Goal: Task Accomplishment & Management: Use online tool/utility

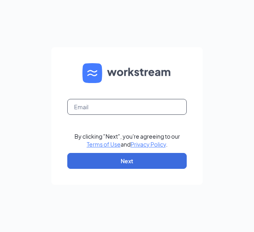
click at [147, 107] on input "text" at bounding box center [126, 107] width 119 height 16
type input "[EMAIL_ADDRESS][DEMOGRAPHIC_DATA][DOMAIN_NAME]"
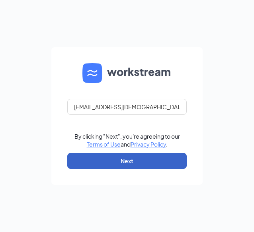
click at [139, 157] on button "Next" at bounding box center [126, 161] width 119 height 16
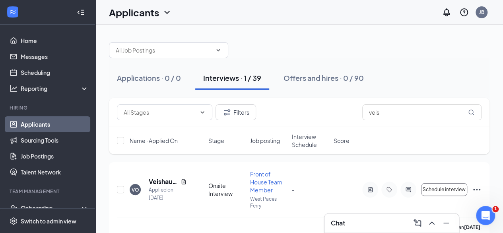
click at [253, 141] on span "Interview Schedule" at bounding box center [310, 141] width 37 height 16
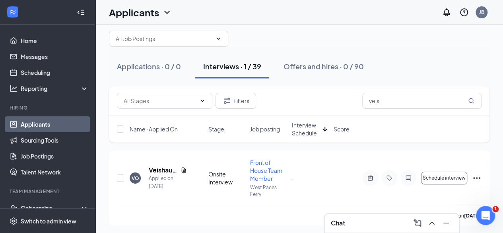
scroll to position [13, 0]
drag, startPoint x: 402, startPoint y: 99, endPoint x: 259, endPoint y: 102, distance: 143.3
click at [253, 102] on div "Filters veis" at bounding box center [299, 100] width 365 height 16
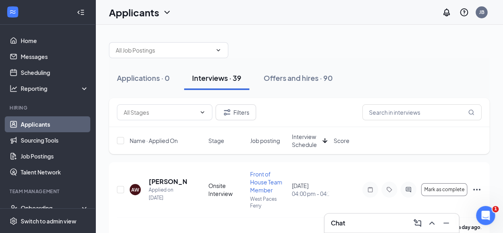
click at [253, 139] on span "Interview Schedule" at bounding box center [305, 141] width 27 height 16
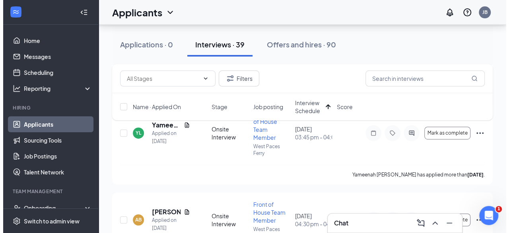
scroll to position [135, 0]
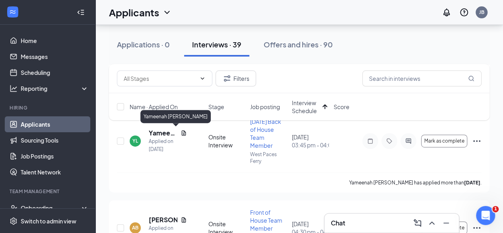
click at [163, 131] on h5 "Yameenah Laboo" at bounding box center [163, 133] width 29 height 9
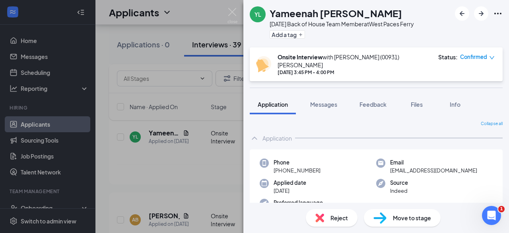
click at [253, 101] on span "Messages" at bounding box center [323, 104] width 27 height 7
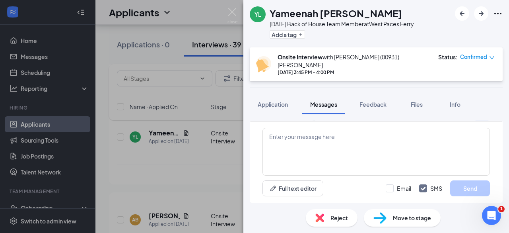
scroll to position [364, 0]
click at [253, 101] on span "Application" at bounding box center [273, 104] width 30 height 7
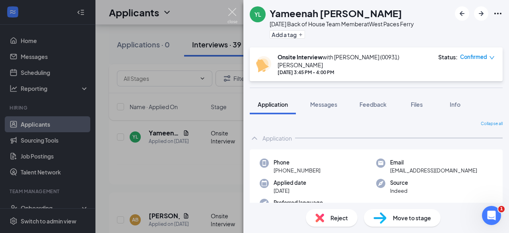
click at [232, 8] on img at bounding box center [233, 16] width 10 height 16
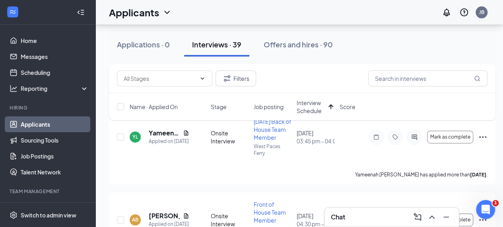
click at [160, 214] on h5 "Aundrea Brown" at bounding box center [164, 215] width 31 height 9
